Goal: Find specific page/section: Find specific page/section

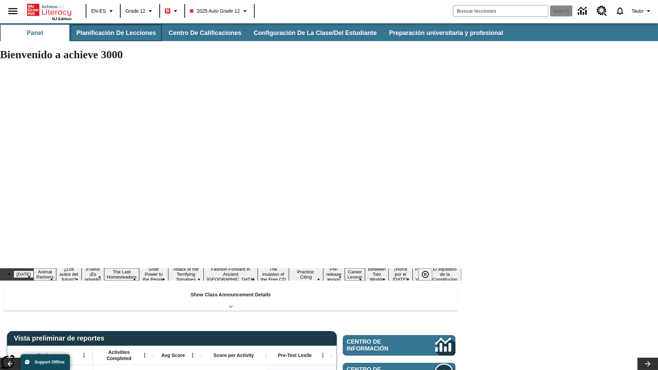
click at [115, 33] on button "Planificación de lecciones" at bounding box center [116, 33] width 91 height 16
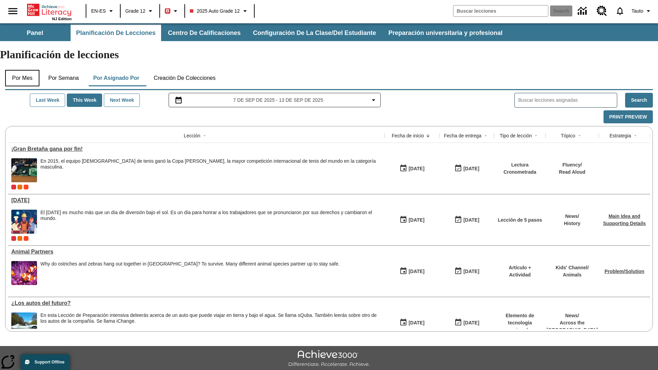
click at [22, 70] on button "Por mes" at bounding box center [22, 78] width 34 height 16
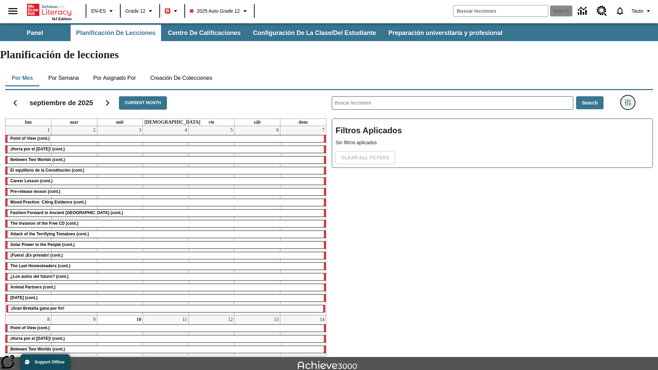
click at [627, 99] on icon "Menú lateral de filtros" at bounding box center [628, 102] width 6 height 6
